Goal: Information Seeking & Learning: Find specific fact

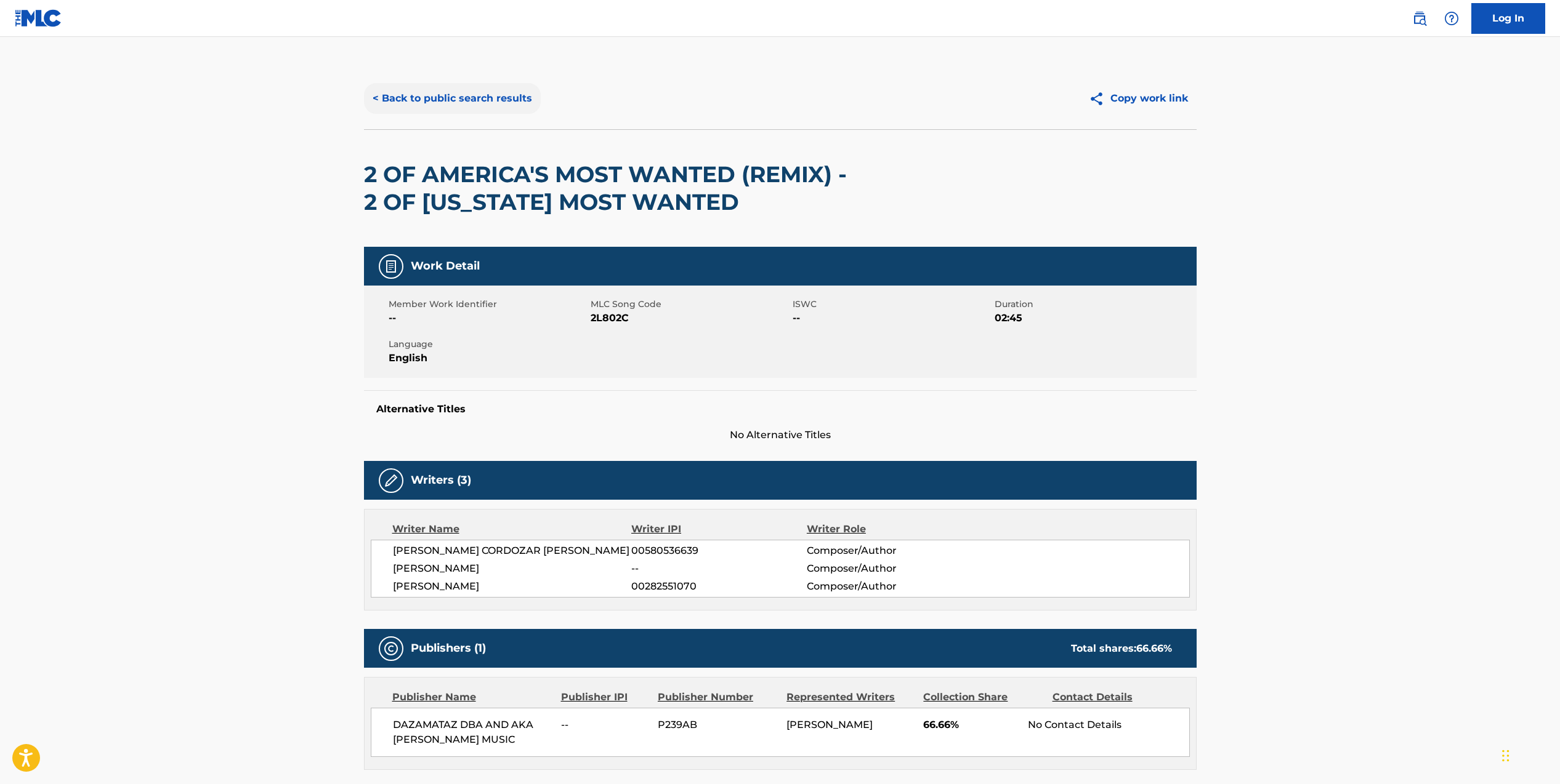
click at [406, 99] on button "< Back to public search results" at bounding box center [452, 98] width 177 height 31
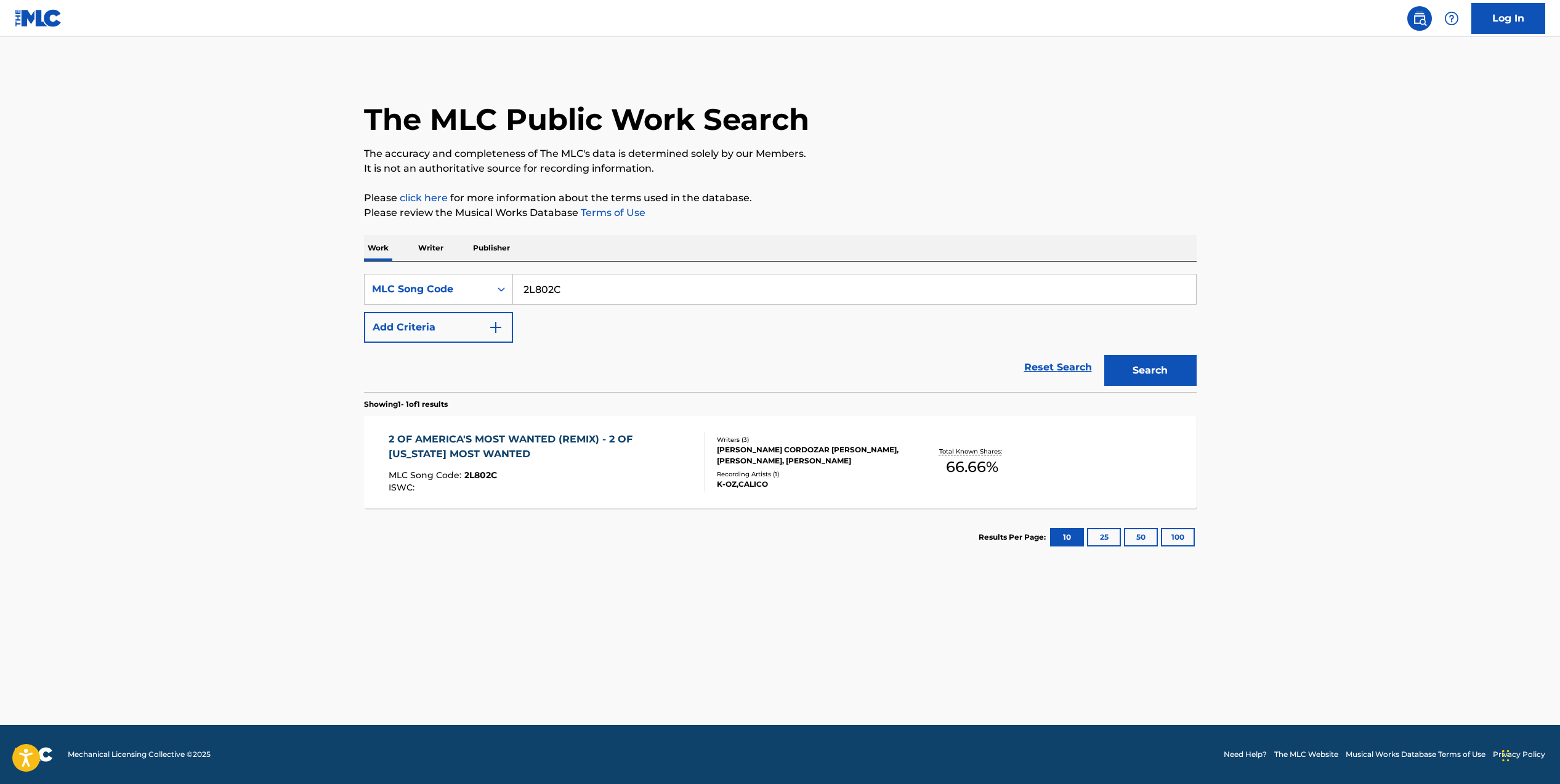
click at [545, 295] on input "2L802C" at bounding box center [854, 289] width 683 height 30
paste input "W48H97"
type input "W48H97"
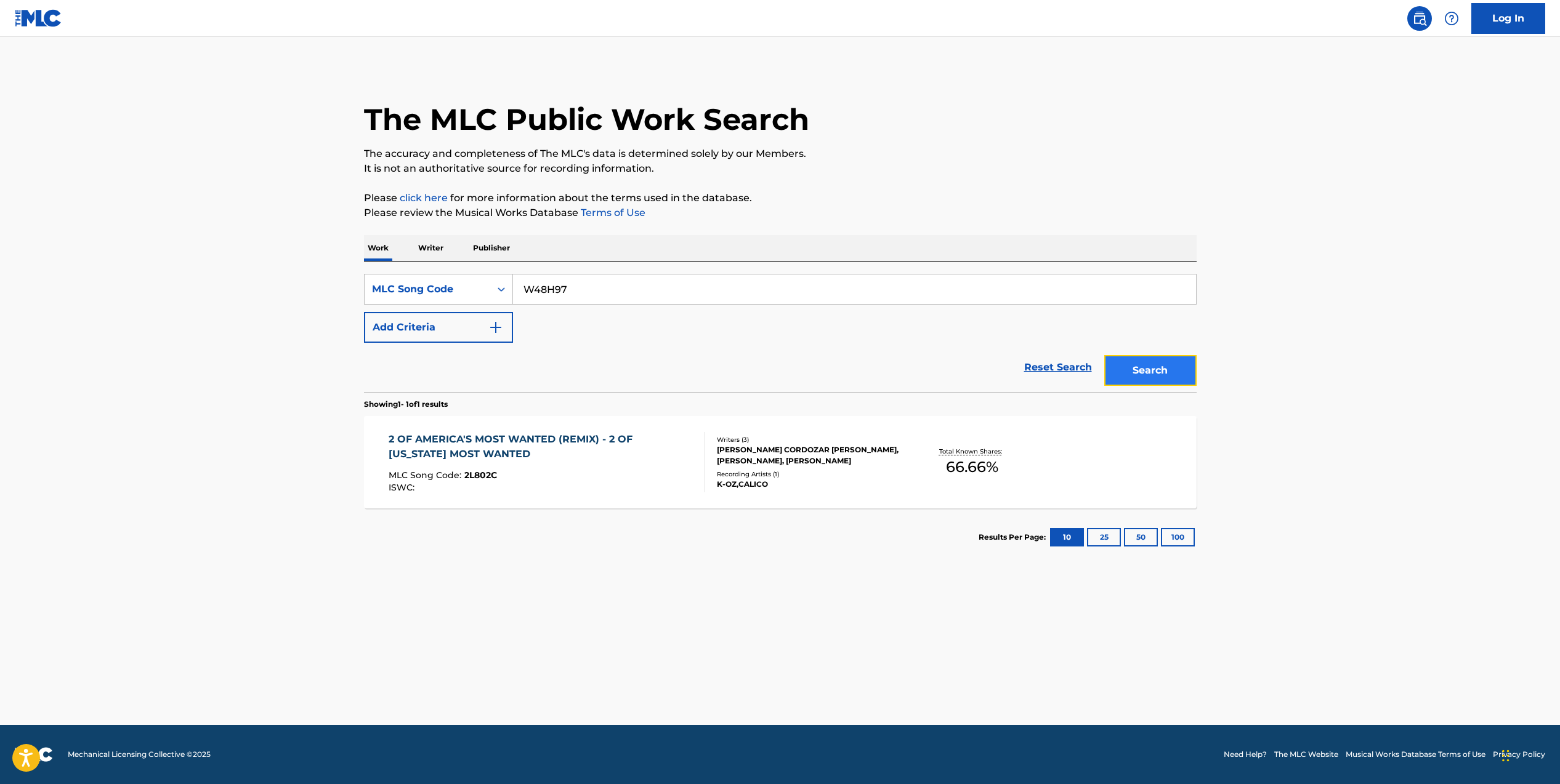
click at [1143, 374] on button "Search" at bounding box center [1150, 370] width 93 height 31
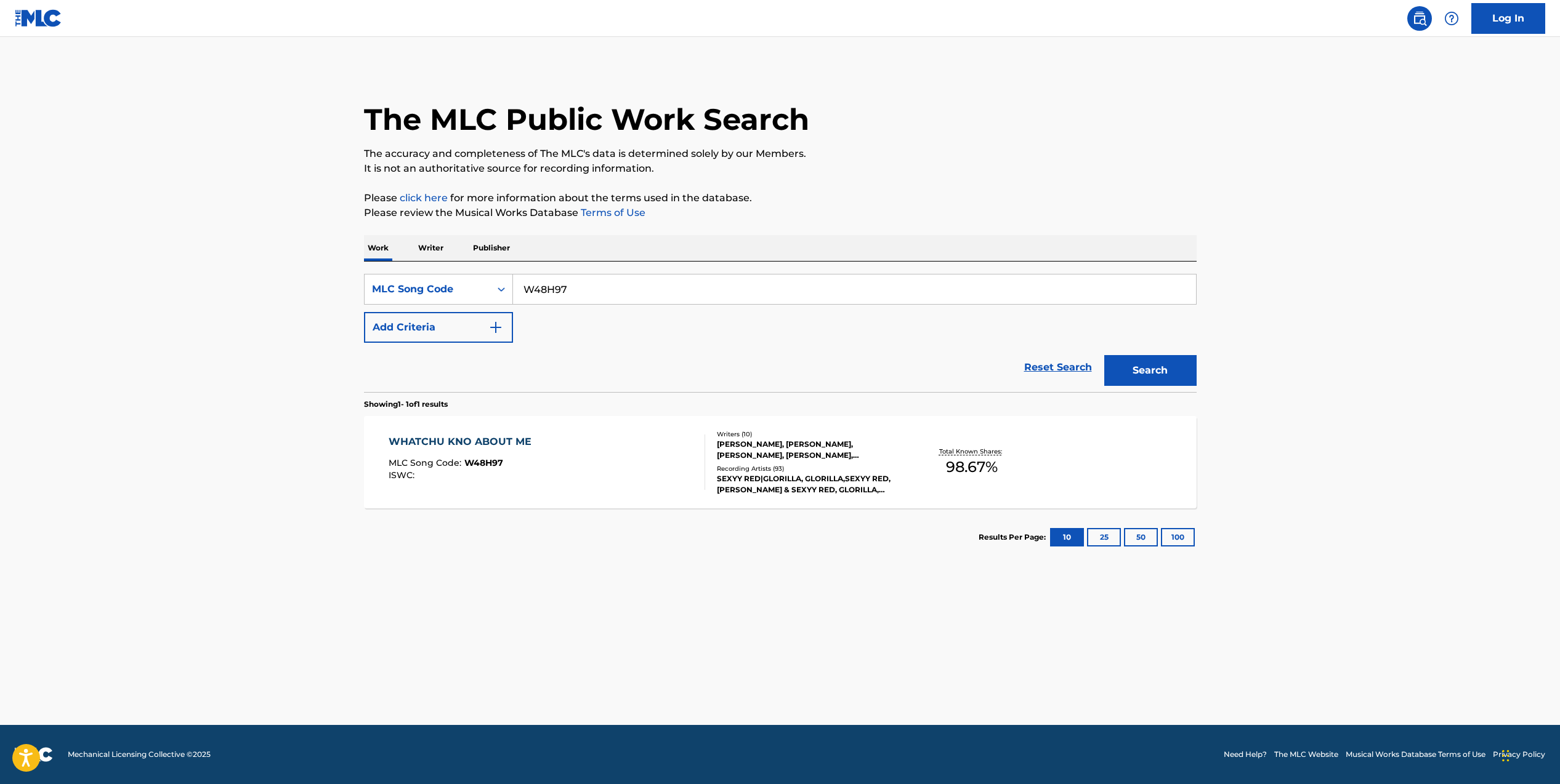
click at [789, 441] on div "[PERSON_NAME], [PERSON_NAME], [PERSON_NAME], [PERSON_NAME], [PERSON_NAME], [PER…" at bounding box center [809, 450] width 186 height 22
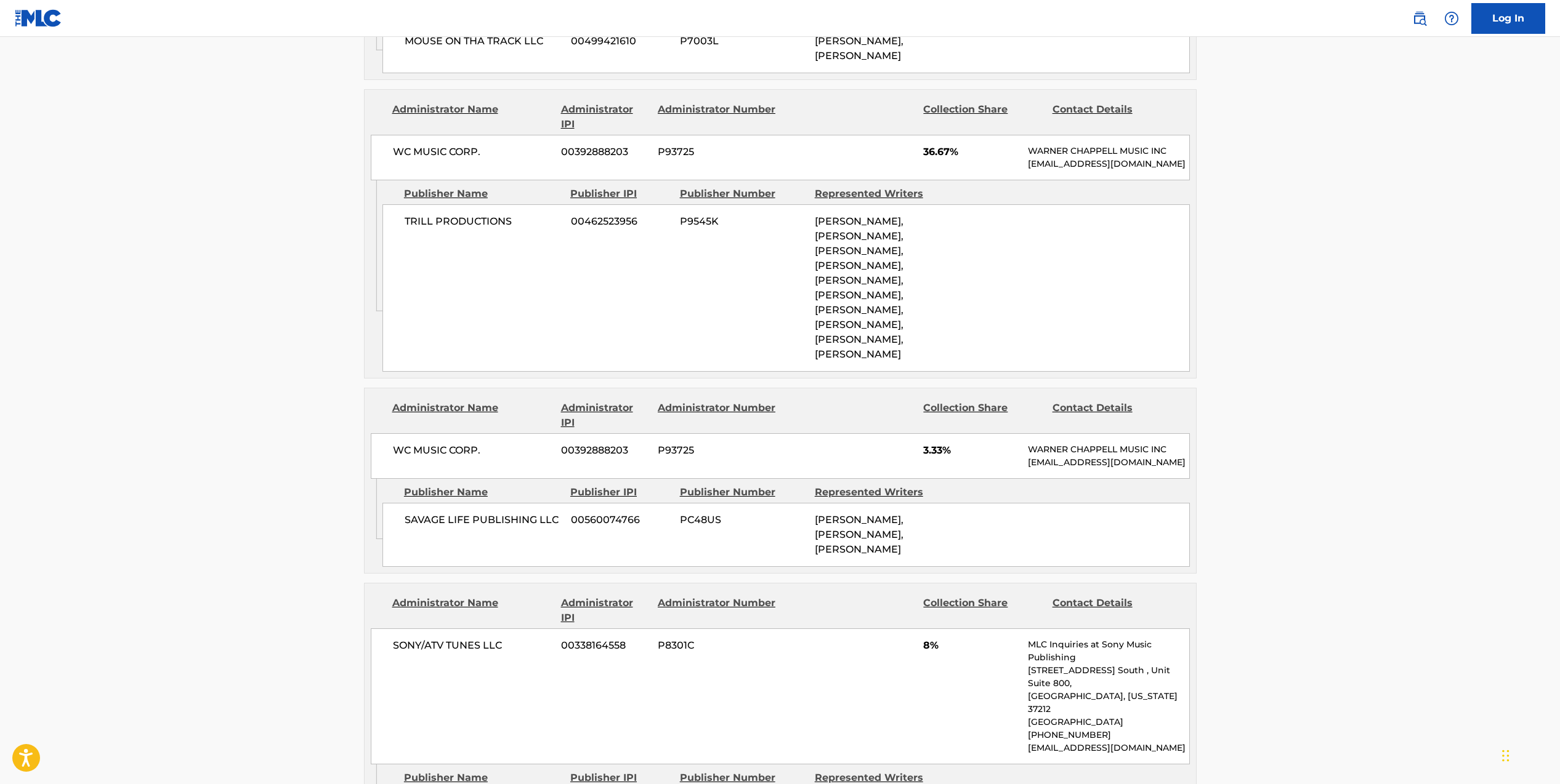
scroll to position [1495, 0]
